Goal: Information Seeking & Learning: Learn about a topic

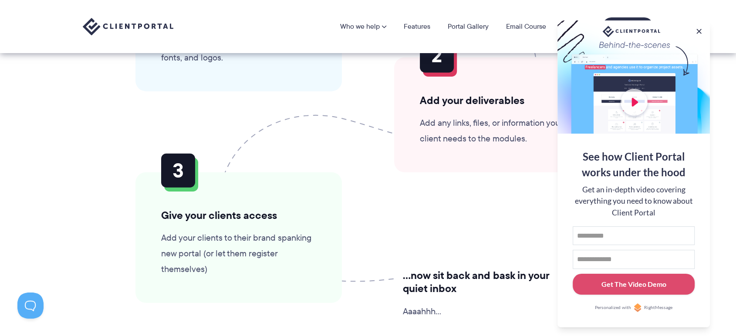
scroll to position [2177, 0]
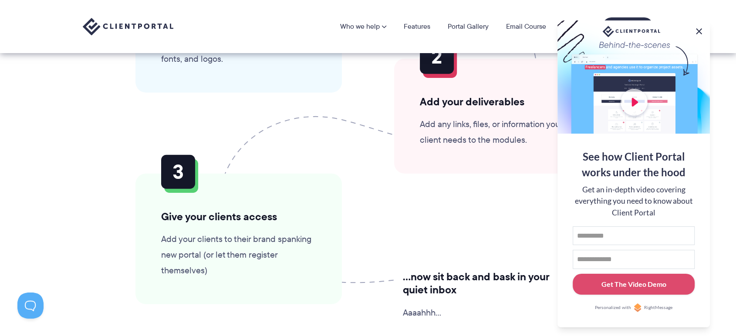
click at [700, 30] on button at bounding box center [699, 31] width 10 height 10
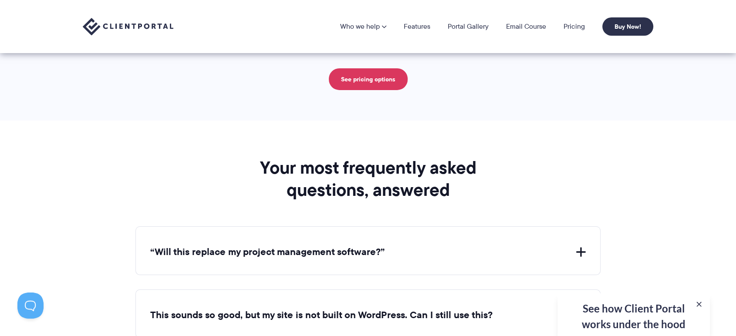
scroll to position [3226, 0]
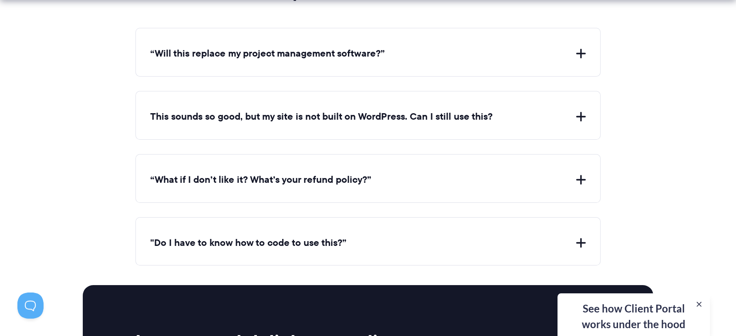
click at [322, 47] on button "“Will this replace my project management software?”" at bounding box center [367, 54] width 435 height 14
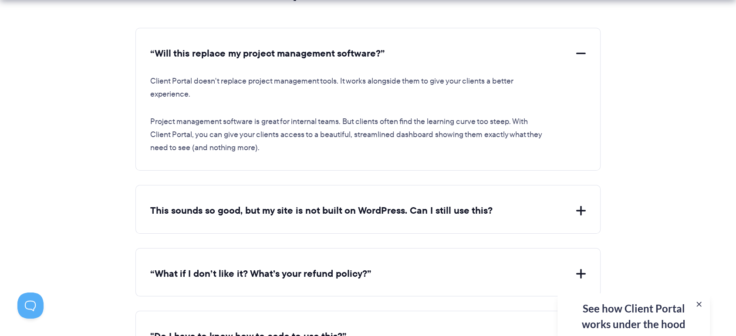
click at [215, 94] on p "Client Portal doesn't replace project management tools. It works alongside them…" at bounding box center [348, 88] width 396 height 26
click at [177, 82] on p "Client Portal doesn't replace project management tools. It works alongside them…" at bounding box center [348, 88] width 396 height 26
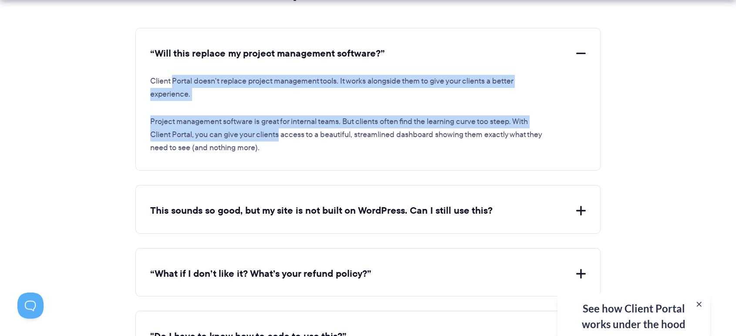
drag, startPoint x: 177, startPoint y: 82, endPoint x: 268, endPoint y: 137, distance: 106.3
click at [268, 137] on div "Client Portal doesn't replace project management tools. It works alongside them…" at bounding box center [367, 108] width 435 height 94
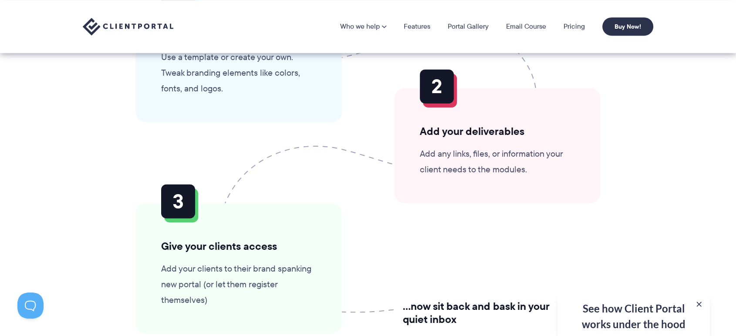
scroll to position [2003, 0]
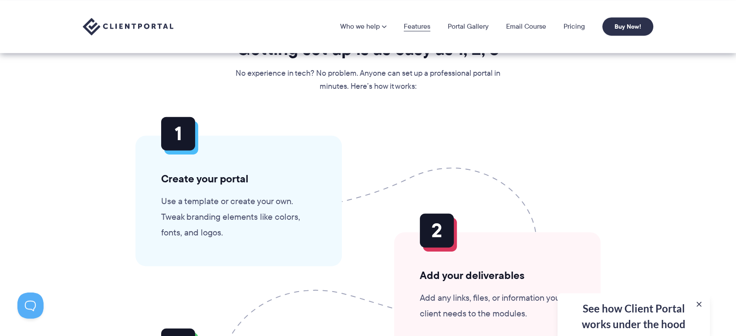
click at [415, 30] on link "Features" at bounding box center [417, 26] width 27 height 7
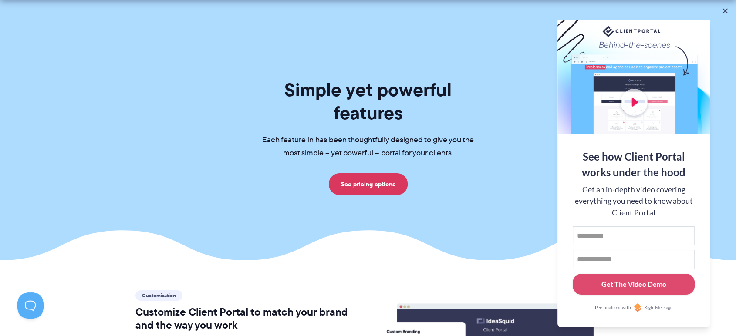
scroll to position [223, 0]
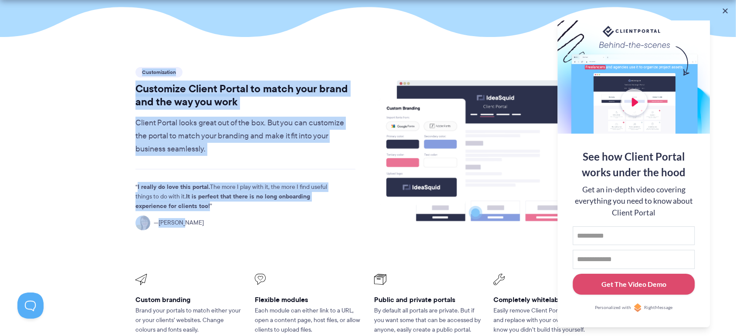
drag, startPoint x: 253, startPoint y: 223, endPoint x: 83, endPoint y: 38, distance: 251.2
click at [83, 38] on section "Customization Customize Client Portal to match your brand and the way you work …" at bounding box center [368, 224] width 736 height 375
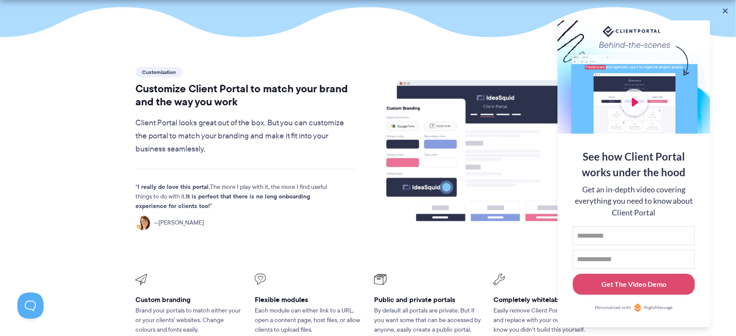
click at [83, 38] on section "Customization Customize Client Portal to match your brand and the way you work …" at bounding box center [368, 224] width 736 height 375
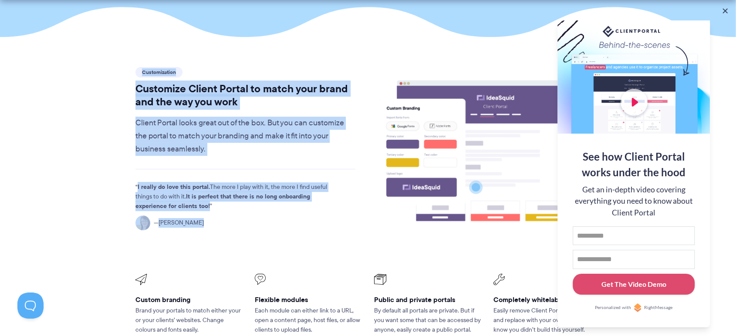
drag, startPoint x: 83, startPoint y: 38, endPoint x: 187, endPoint y: 198, distance: 190.1
click at [187, 198] on section "Customization Customize Client Portal to match your brand and the way you work …" at bounding box center [368, 224] width 736 height 375
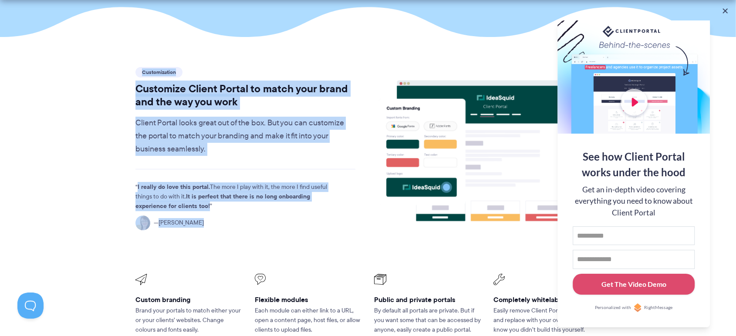
click at [125, 90] on div "Customization Customize Client Portal to match your brand and the way you work …" at bounding box center [368, 224] width 487 height 318
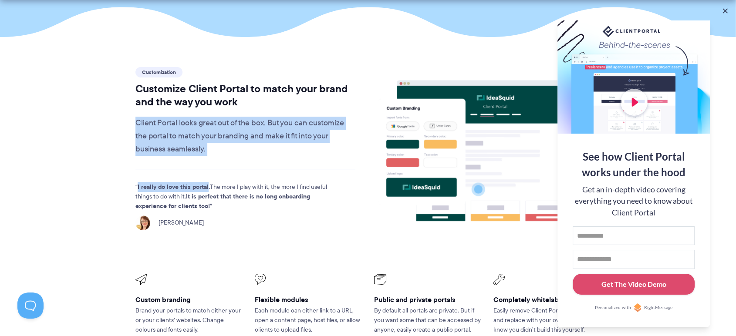
drag, startPoint x: 125, startPoint y: 90, endPoint x: 194, endPoint y: 144, distance: 87.4
click at [194, 144] on div "Customization Customize Client Portal to match your brand and the way you work …" at bounding box center [368, 224] width 487 height 318
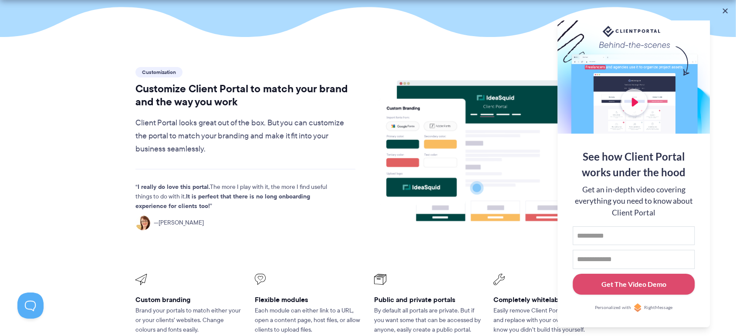
click at [101, 235] on section "Customization Customize Client Portal to match your brand and the way you work …" at bounding box center [368, 224] width 736 height 375
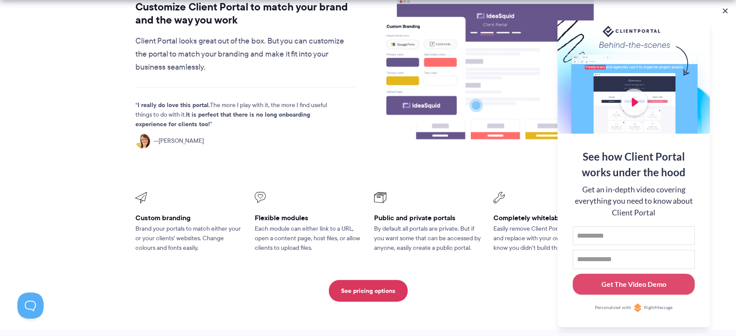
scroll to position [0, 0]
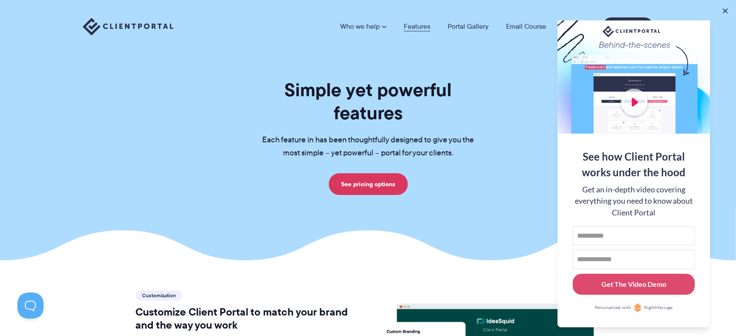
click at [416, 26] on link "Features" at bounding box center [417, 26] width 27 height 7
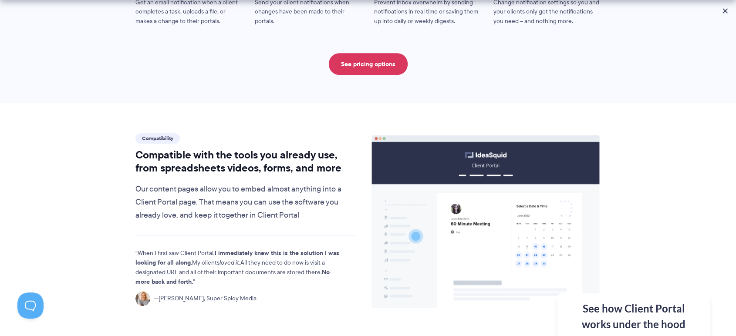
scroll to position [907, 0]
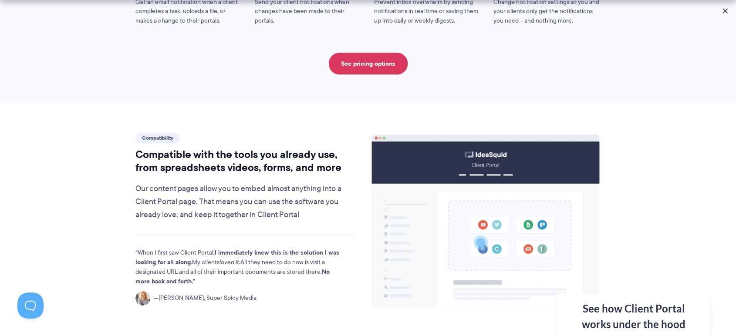
click at [195, 148] on h2 "Compatible with the tools you already use, from spreadsheets videos, forms, and…" at bounding box center [245, 161] width 220 height 26
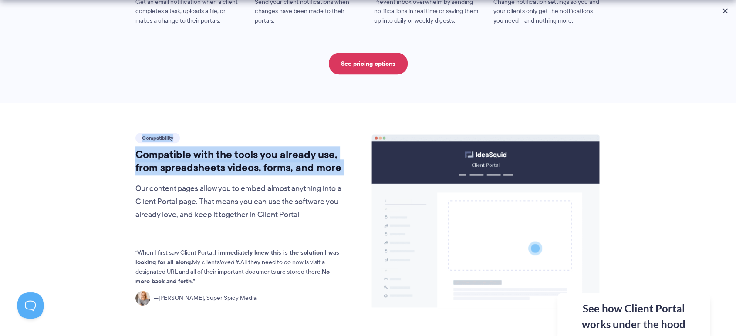
drag, startPoint x: 195, startPoint y: 147, endPoint x: 137, endPoint y: 108, distance: 69.7
click at [137, 131] on div "Compatibility Compatible with the tools you already use, from spreadsheets vide…" at bounding box center [245, 176] width 220 height 91
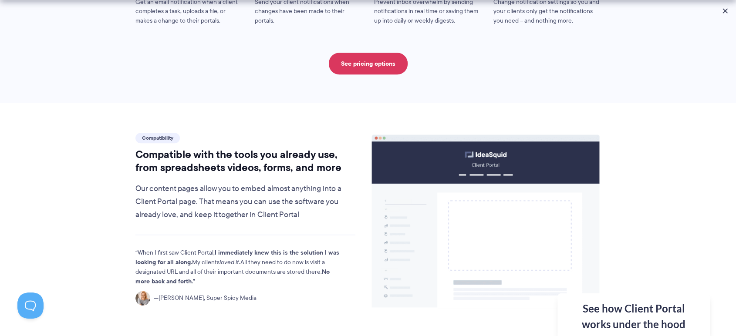
click at [137, 131] on div "Compatibility Compatible with the tools you already use, from spreadsheets vide…" at bounding box center [245, 176] width 220 height 91
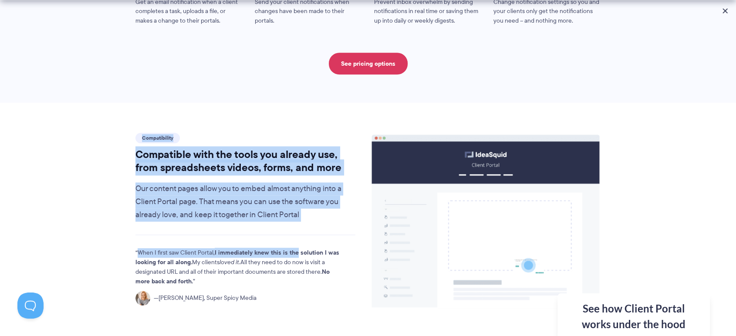
drag, startPoint x: 137, startPoint y: 108, endPoint x: 292, endPoint y: 206, distance: 184.0
click at [292, 206] on div "Compatibility Compatible with the tools you already use, from spreadsheets vide…" at bounding box center [246, 223] width 236 height 184
click at [280, 235] on div "When I first saw Client Portal, I immediately knew this is the solution I was l…" at bounding box center [245, 270] width 220 height 71
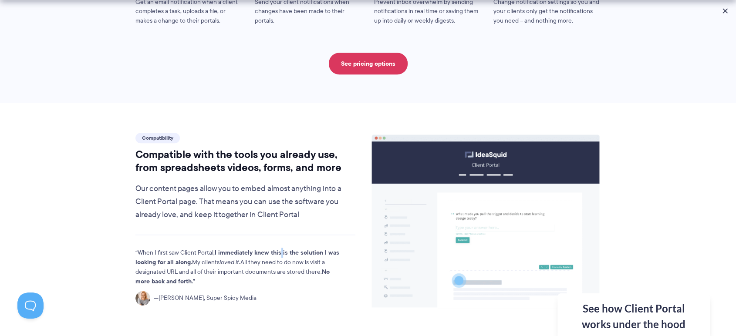
click at [280, 235] on div "When I first saw Client Portal, I immediately knew this is the solution I was l…" at bounding box center [245, 270] width 220 height 71
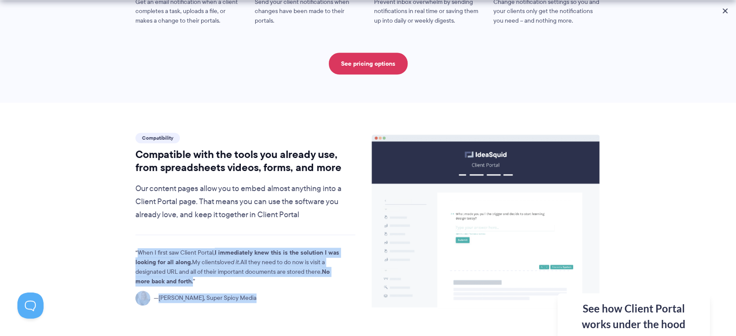
drag, startPoint x: 280, startPoint y: 215, endPoint x: 261, endPoint y: 271, distance: 58.8
click at [261, 271] on div "When I first saw Client Portal, I immediately knew this is the solution I was l…" at bounding box center [245, 270] width 220 height 71
click at [261, 291] on figcaption "[PERSON_NAME], Super Spicy Media" at bounding box center [237, 298] width 205 height 15
drag, startPoint x: 261, startPoint y: 271, endPoint x: 118, endPoint y: 223, distance: 150.4
click at [118, 223] on section "Compatibility Compatible with the tools you already use, from spreadsheets vide…" at bounding box center [368, 326] width 736 height 446
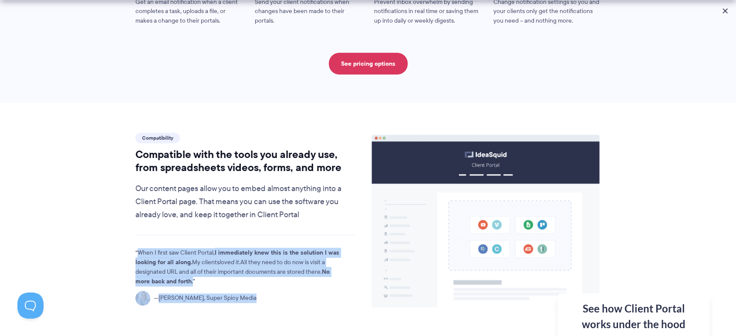
click at [118, 223] on section "Compatibility Compatible with the tools you already use, from spreadsheets vide…" at bounding box center [368, 326] width 736 height 446
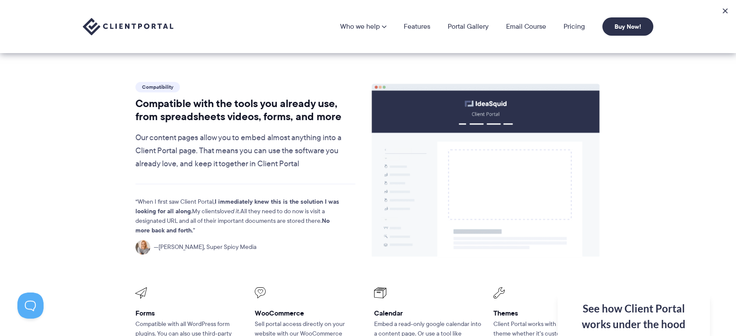
scroll to position [954, 0]
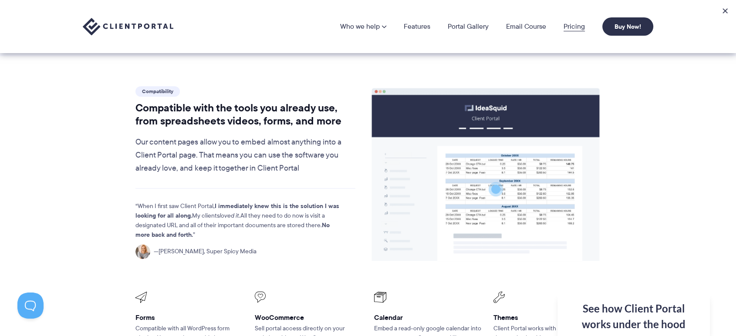
drag, startPoint x: 559, startPoint y: 27, endPoint x: 571, endPoint y: 25, distance: 12.5
click at [571, 25] on li "Pricing" at bounding box center [574, 26] width 39 height 7
click at [571, 25] on link "Pricing" at bounding box center [574, 26] width 21 height 7
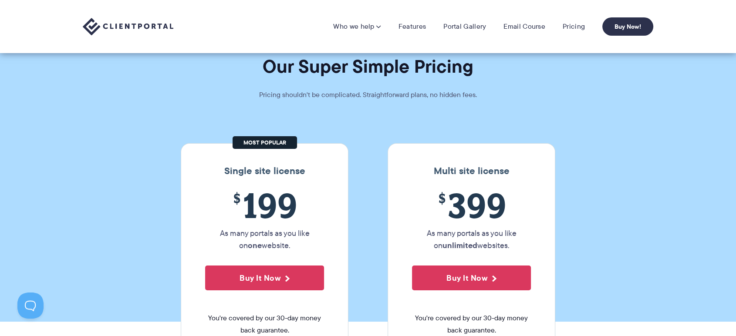
scroll to position [10, 0]
